Goal: Entertainment & Leisure: Consume media (video, audio)

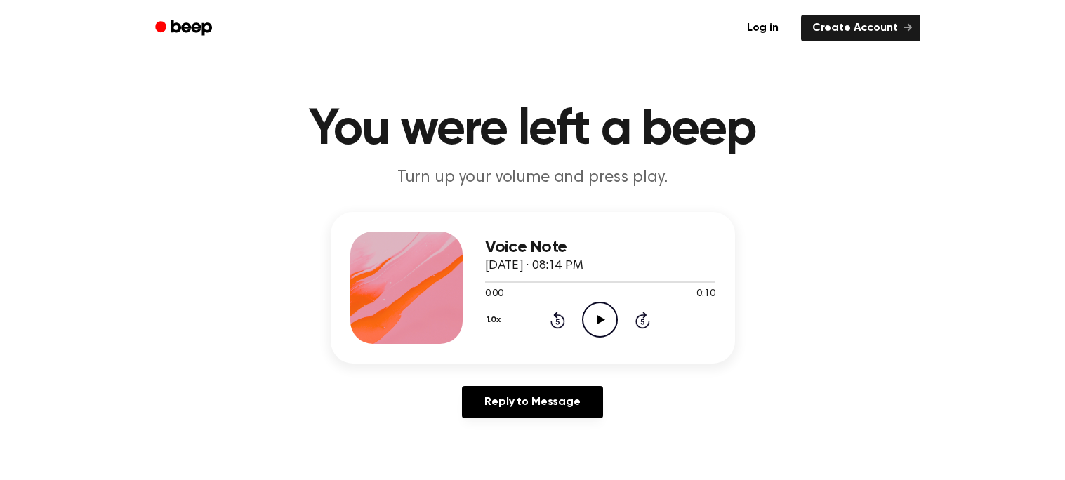
scroll to position [5, 0]
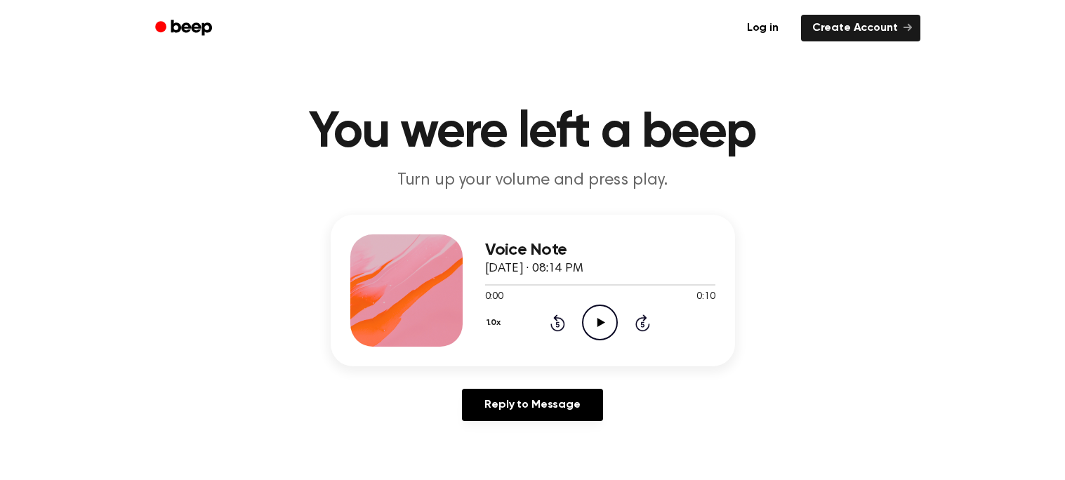
click at [595, 318] on icon "Play Audio" at bounding box center [600, 323] width 36 height 36
click at [595, 312] on icon "Pause Audio" at bounding box center [600, 323] width 36 height 36
click at [601, 326] on icon "Play Audio" at bounding box center [600, 323] width 36 height 36
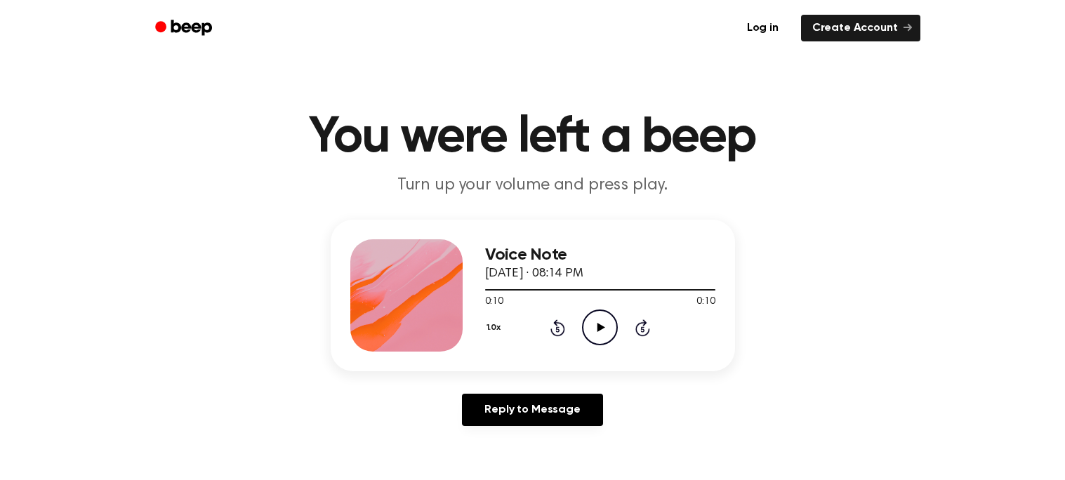
click at [598, 326] on icon at bounding box center [601, 327] width 8 height 9
click at [532, 214] on main "You were left a beep Turn up your volume and press play. Voice Note [DATE] · 08…" at bounding box center [532, 432] width 1065 height 865
click at [603, 323] on icon "Play Audio" at bounding box center [600, 328] width 36 height 36
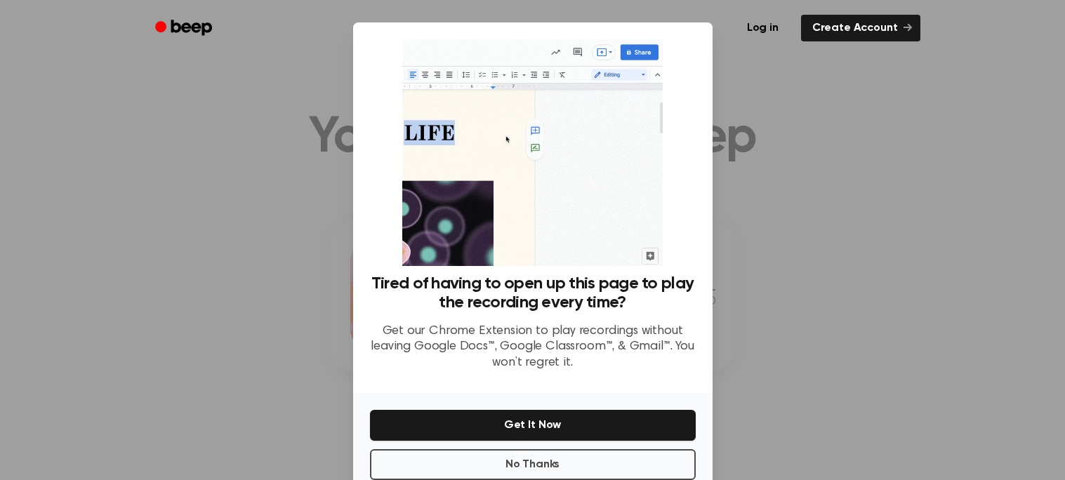
click at [827, 238] on div at bounding box center [532, 240] width 1065 height 480
click at [870, 266] on div at bounding box center [532, 240] width 1065 height 480
click at [626, 456] on button "No Thanks" at bounding box center [533, 464] width 326 height 31
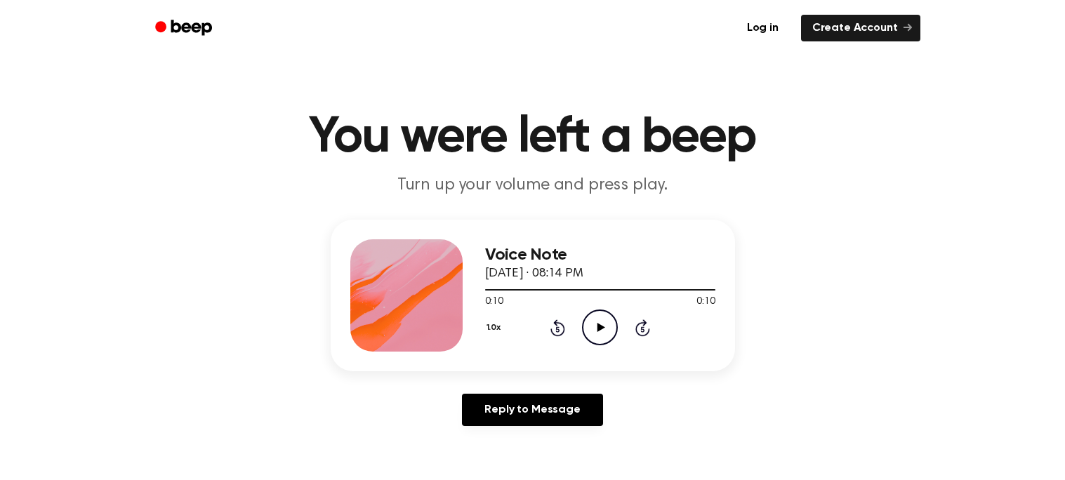
click at [604, 319] on icon "Play Audio" at bounding box center [600, 328] width 36 height 36
click at [532, 214] on main "You were left a beep Turn up your volume and press play. Voice Note [DATE] · 08…" at bounding box center [532, 432] width 1065 height 865
click at [601, 327] on icon at bounding box center [601, 327] width 8 height 9
click at [588, 323] on icon "Play Audio" at bounding box center [600, 328] width 36 height 36
click at [606, 329] on icon "Play Audio" at bounding box center [600, 328] width 36 height 36
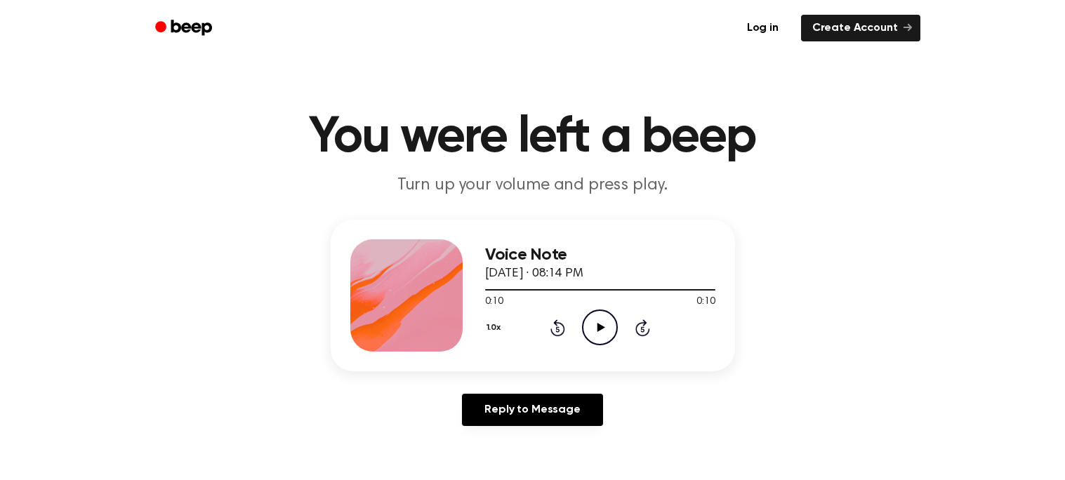
click at [599, 329] on icon at bounding box center [601, 327] width 8 height 9
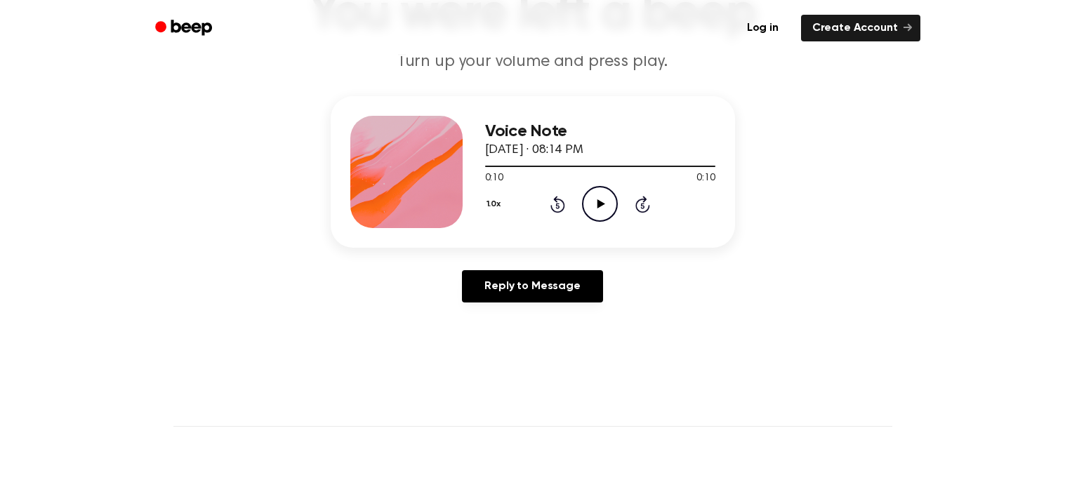
scroll to position [127, 0]
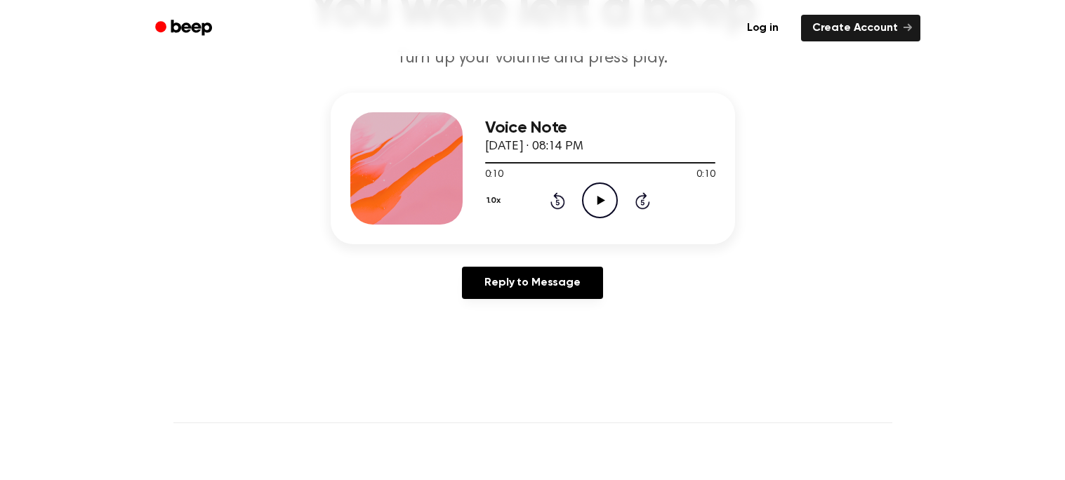
click at [603, 188] on icon "Play Audio" at bounding box center [600, 201] width 36 height 36
